Goal: Task Accomplishment & Management: Use online tool/utility

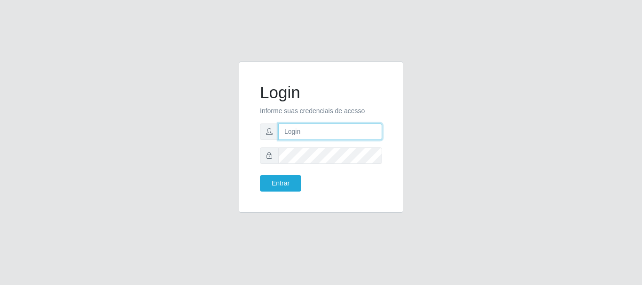
click at [336, 135] on input "text" at bounding box center [330, 132] width 104 height 16
type input "[EMAIL_ADDRESS][DOMAIN_NAME]"
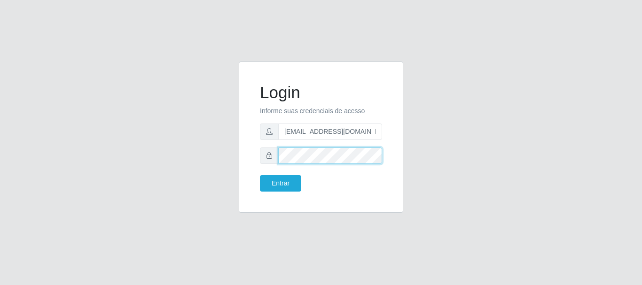
click at [260, 175] on button "Entrar" at bounding box center [280, 183] width 41 height 16
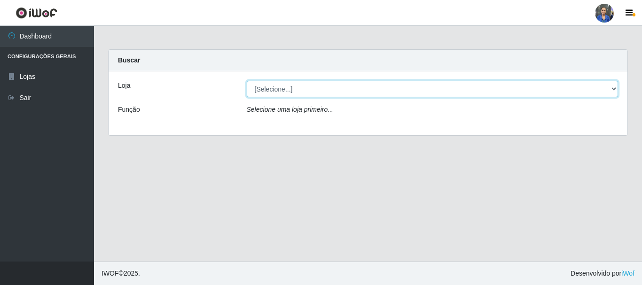
click at [596, 86] on select "[Selecione...] SuperFácil Atacado - Rodoviária" at bounding box center [433, 89] width 372 height 16
select select "400"
click at [247, 81] on select "[Selecione...] SuperFácil Atacado - Rodoviária" at bounding box center [433, 89] width 372 height 16
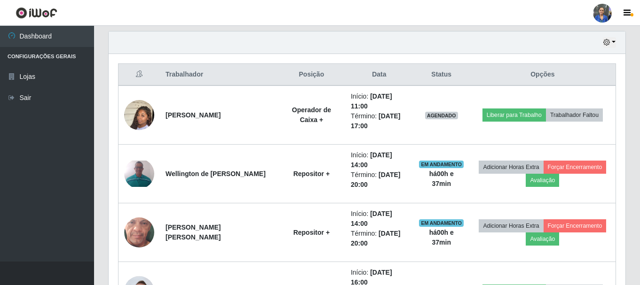
scroll to position [329, 0]
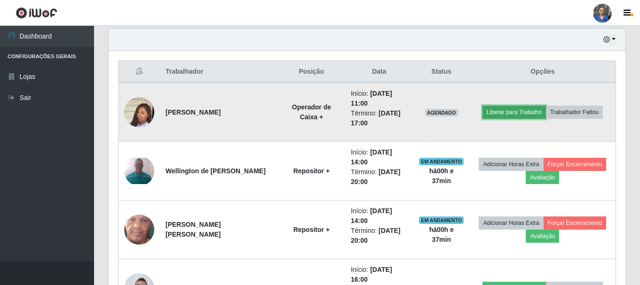
click at [506, 110] on button "Liberar para Trabalho" at bounding box center [513, 112] width 63 height 13
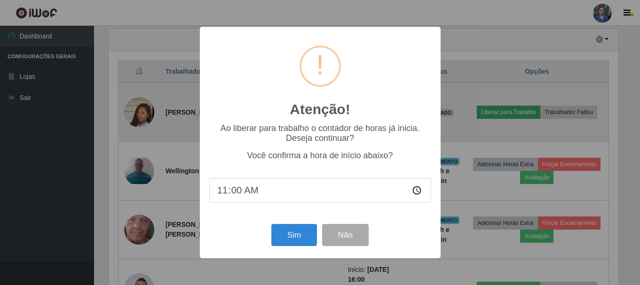
scroll to position [195, 512]
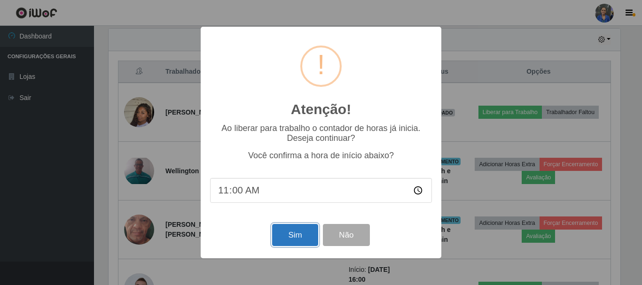
click at [302, 236] on button "Sim" at bounding box center [295, 235] width 46 height 22
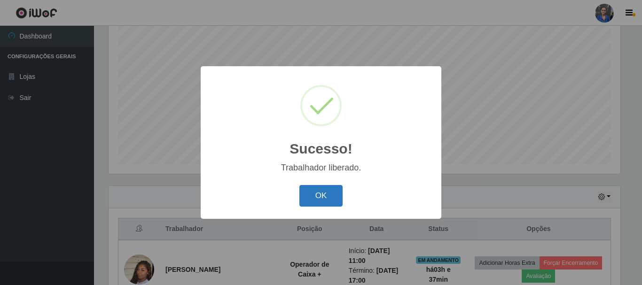
click at [323, 199] on button "OK" at bounding box center [321, 196] width 44 height 22
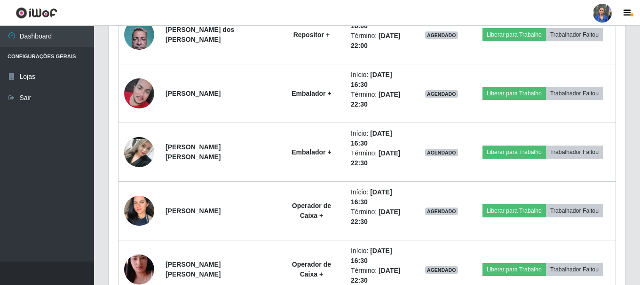
scroll to position [689, 0]
